Goal: Task Accomplishment & Management: Use online tool/utility

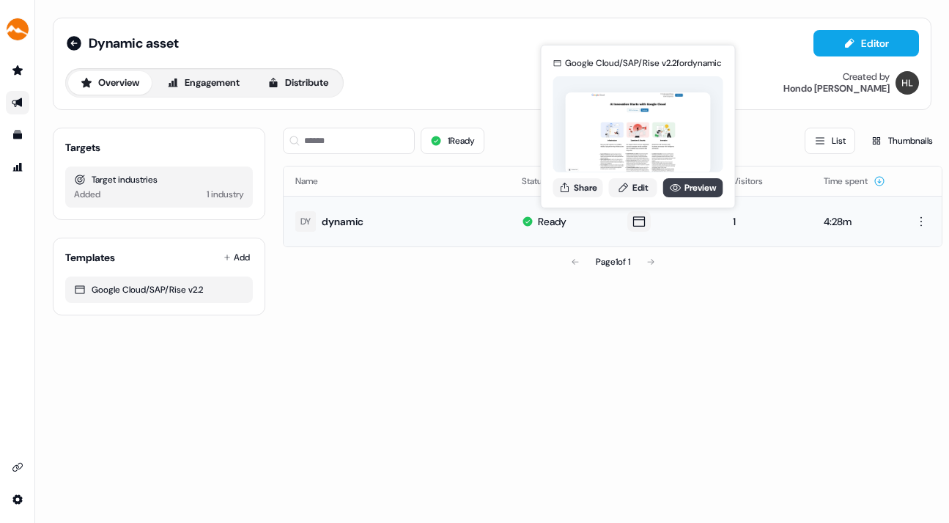
click at [689, 183] on link "Preview" at bounding box center [693, 187] width 60 height 19
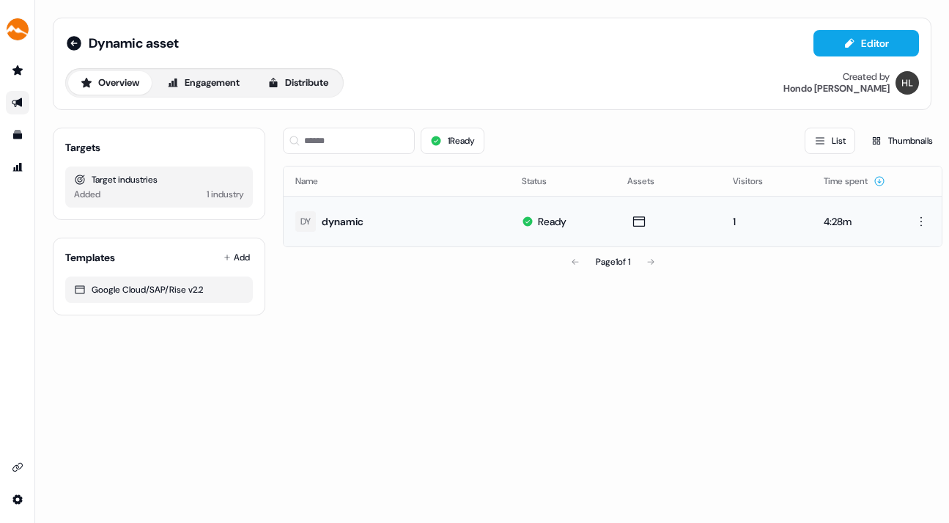
click at [69, 352] on div "Dynamic asset Editor Overview Engagement Distribute Created by [PERSON_NAME] Ta…" at bounding box center [492, 261] width 914 height 523
click at [921, 221] on html "For the best experience switch devices to a bigger screen. Go to [DOMAIN_NAME] …" at bounding box center [474, 261] width 949 height 523
click at [710, 342] on html "For the best experience switch devices to a bigger screen. Go to [DOMAIN_NAME] …" at bounding box center [474, 261] width 949 height 523
click at [51, 354] on div "Dynamic asset Editor Overview Engagement Distribute Created by [PERSON_NAME] Ta…" at bounding box center [492, 261] width 914 height 523
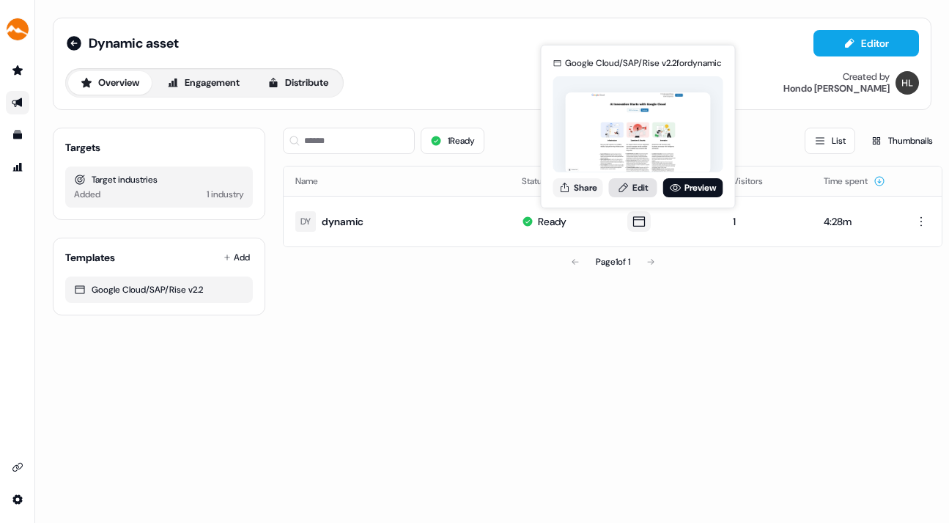
click at [635, 185] on link "Edit" at bounding box center [633, 187] width 48 height 19
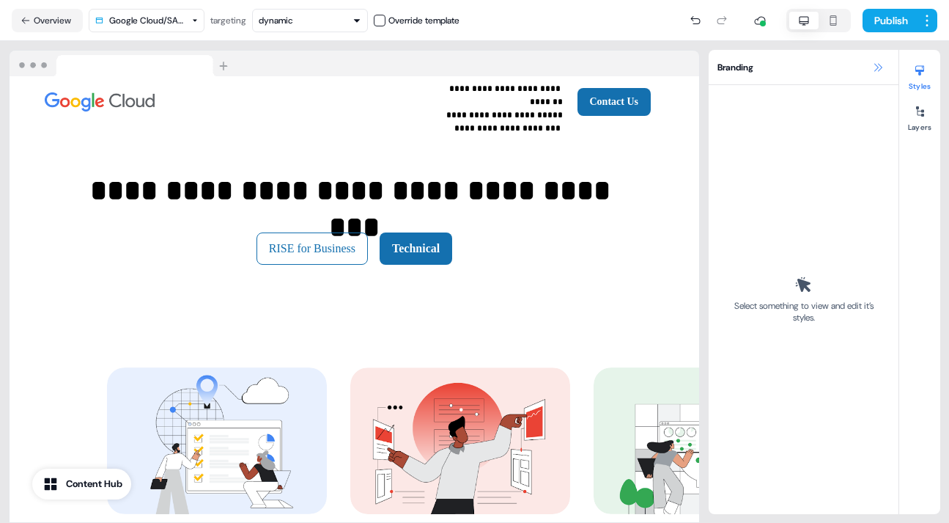
click at [875, 63] on icon at bounding box center [878, 68] width 12 height 12
click at [880, 66] on icon at bounding box center [878, 68] width 12 height 12
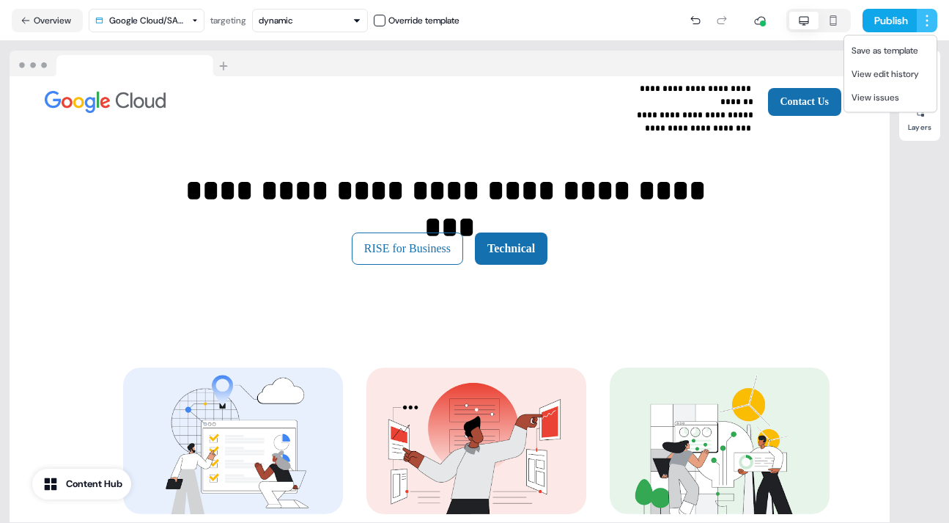
click at [929, 25] on html "**********" at bounding box center [474, 261] width 949 height 523
click at [895, 49] on span "Save as template" at bounding box center [885, 51] width 67 height 12
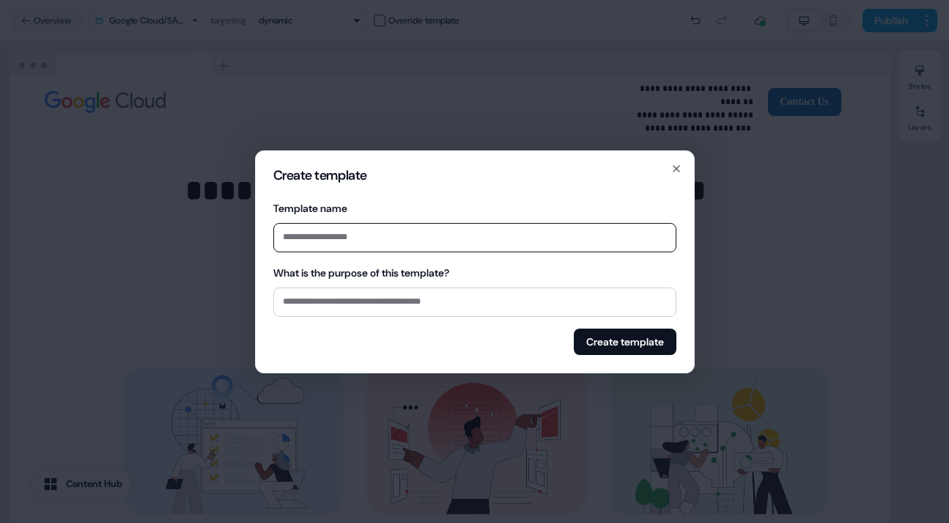
click at [323, 240] on input "Template name" at bounding box center [474, 237] width 403 height 29
click at [407, 240] on input "**********" at bounding box center [474, 237] width 403 height 29
type input "**********"
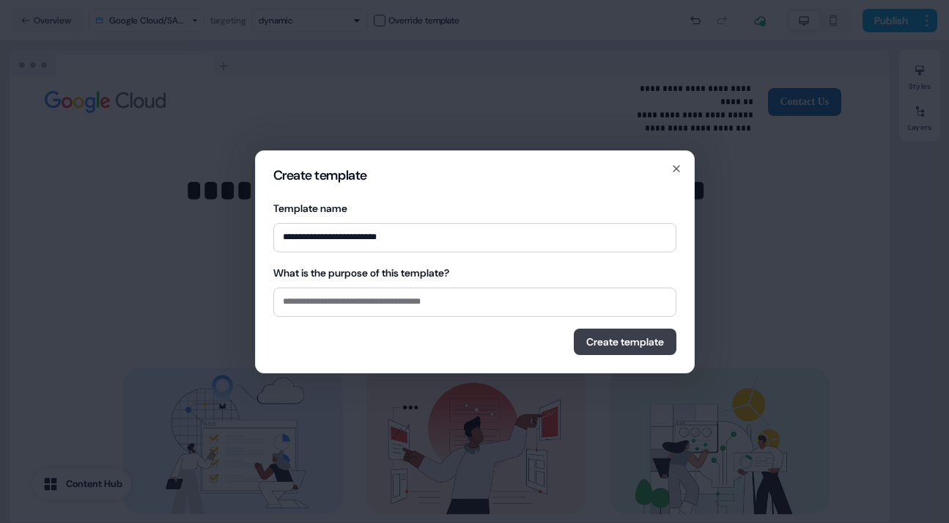
click at [609, 337] on button "Create template" at bounding box center [625, 341] width 103 height 26
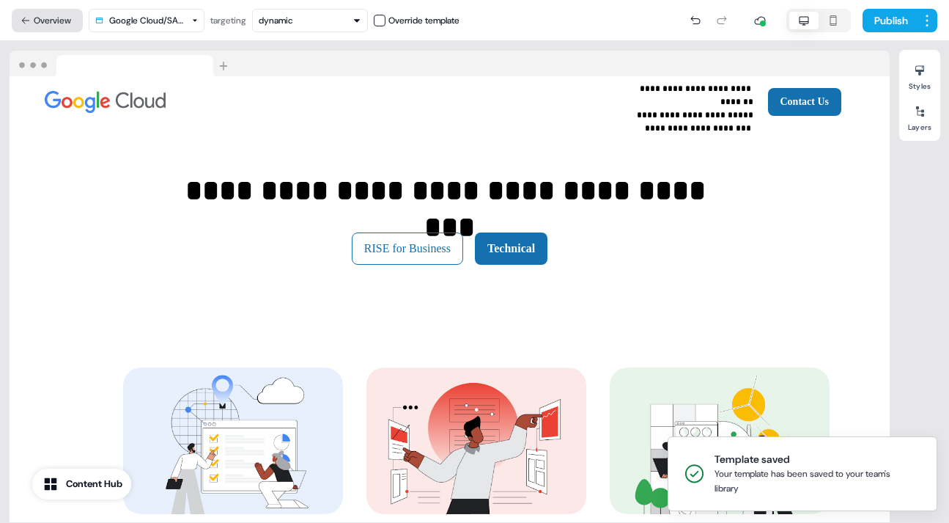
click at [36, 15] on button "Overview" at bounding box center [47, 20] width 71 height 23
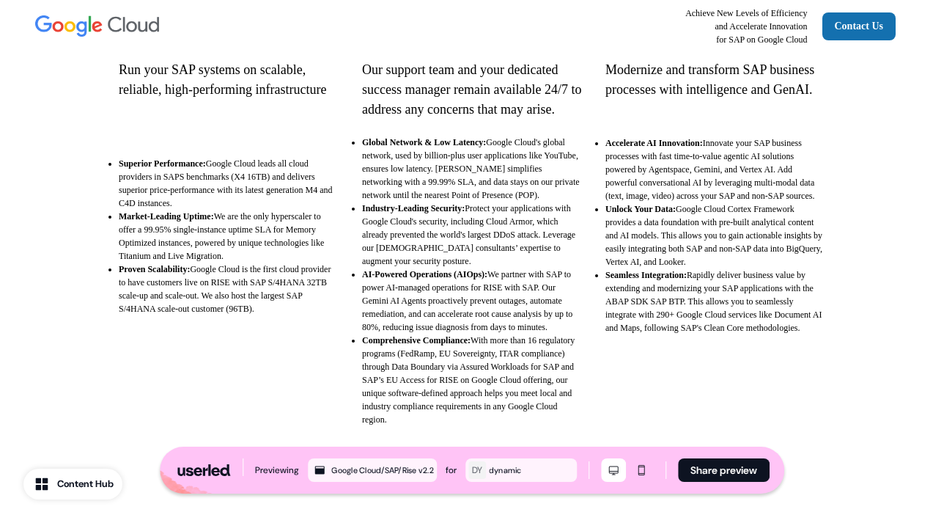
scroll to position [435, 0]
click at [72, 484] on div "Infrastructure Run your SAP systems on scalable, reliable, high-performing infr…" at bounding box center [472, 140] width 944 height 687
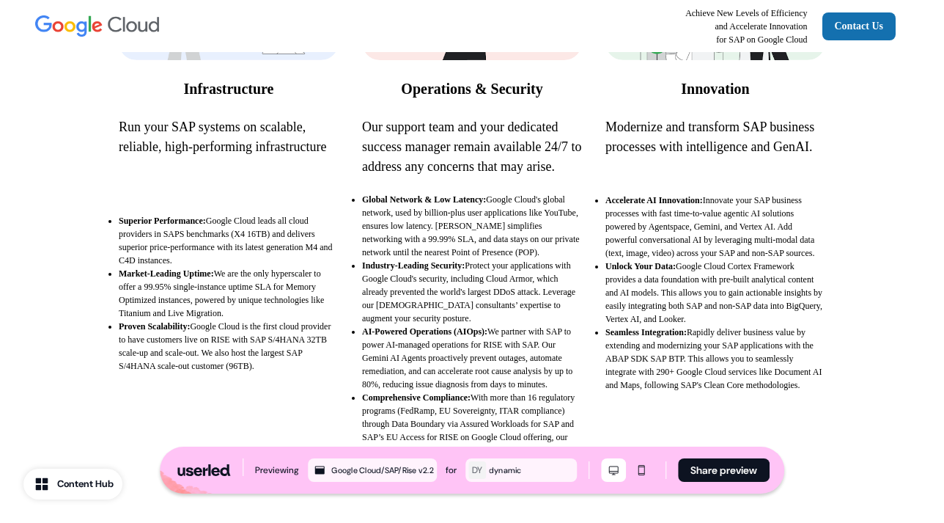
scroll to position [378, 0]
click at [20, 510] on div "Infrastructure Run your SAP systems on scalable, reliable, high-performing infr…" at bounding box center [472, 197] width 944 height 687
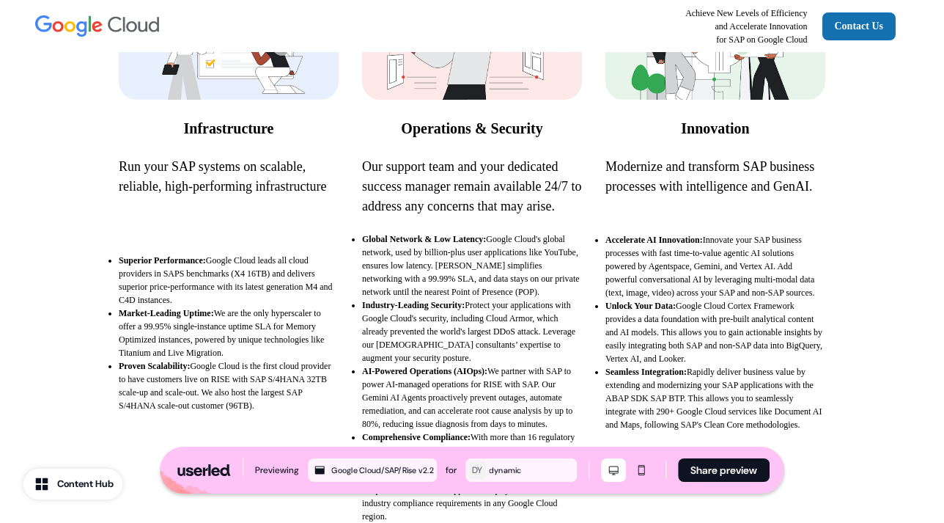
scroll to position [350, 0]
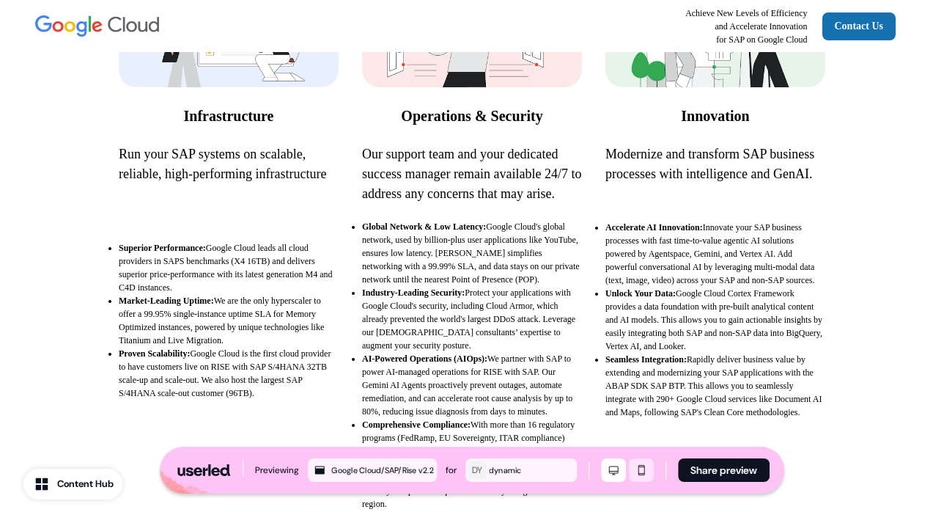
click at [644, 466] on icon "Mobile mode" at bounding box center [641, 470] width 7 height 10
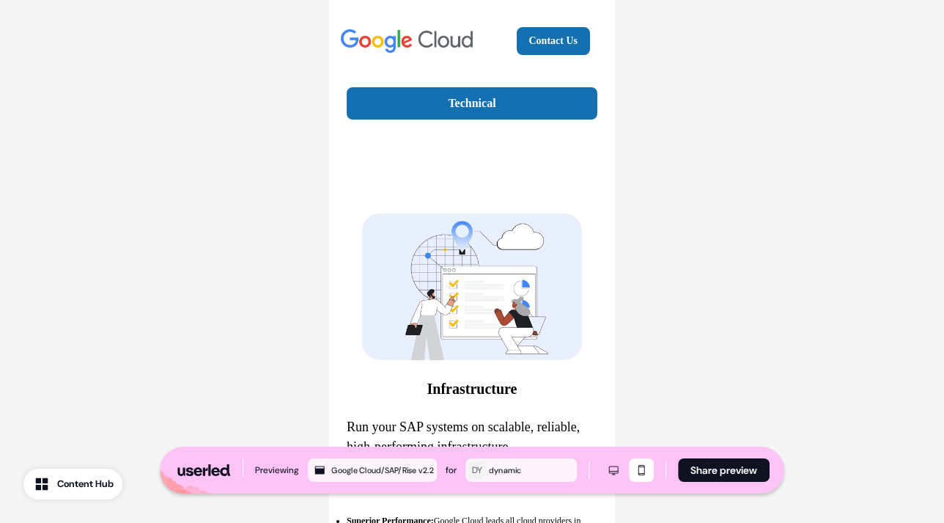
scroll to position [0, 0]
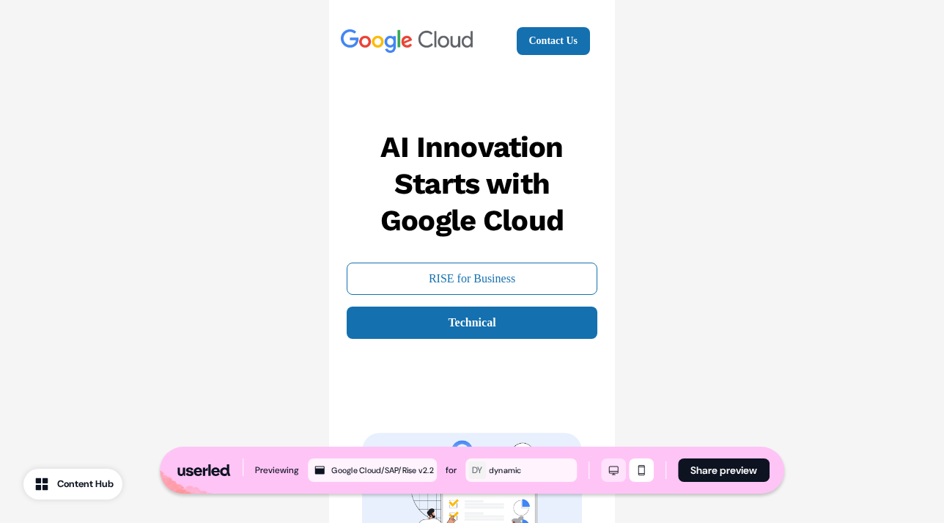
click at [615, 466] on icon "Desktop mode" at bounding box center [613, 470] width 10 height 9
